Goal: Transaction & Acquisition: Purchase product/service

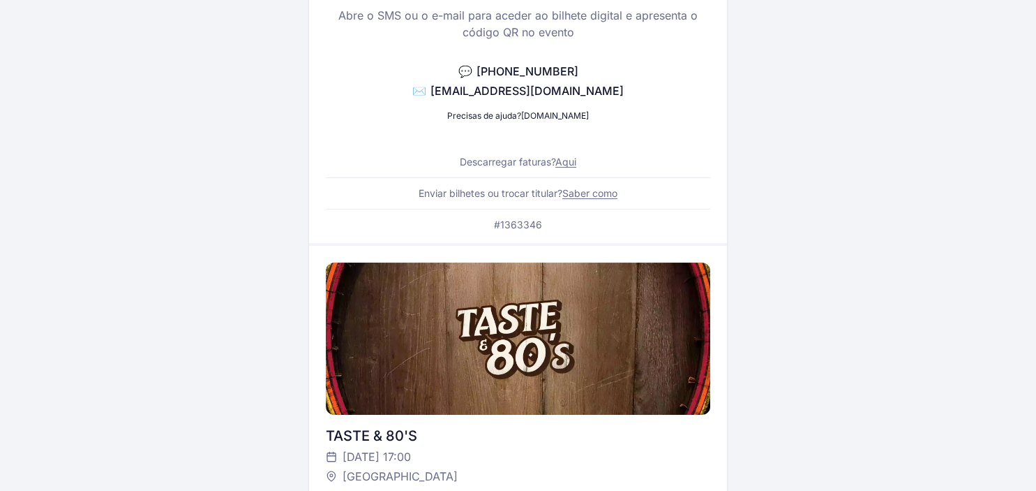
scroll to position [73, 0]
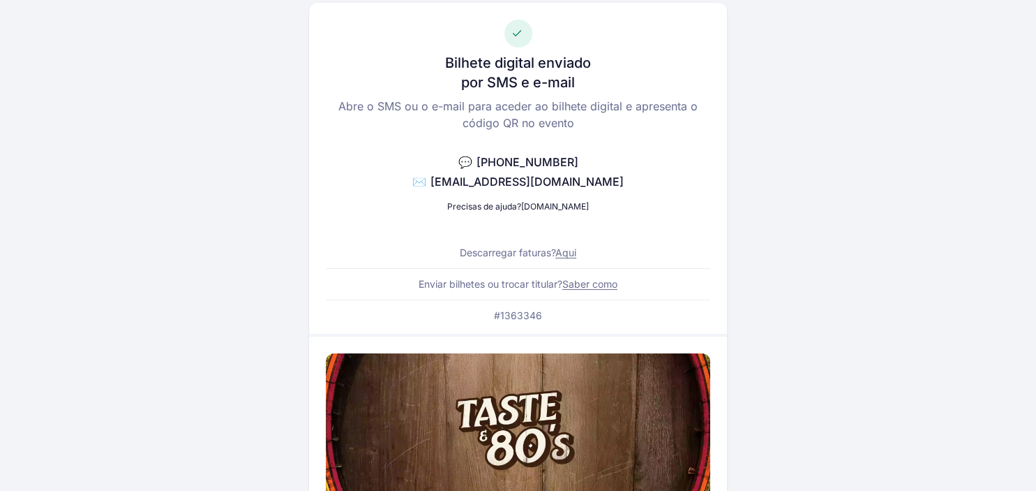
click at [807, 36] on div "Bilhete digital enviado por SMS e e-mail Abre o SMS ou o e-mail para aceder ao …" at bounding box center [519, 432] width 804 height 927
